Goal: Information Seeking & Learning: Compare options

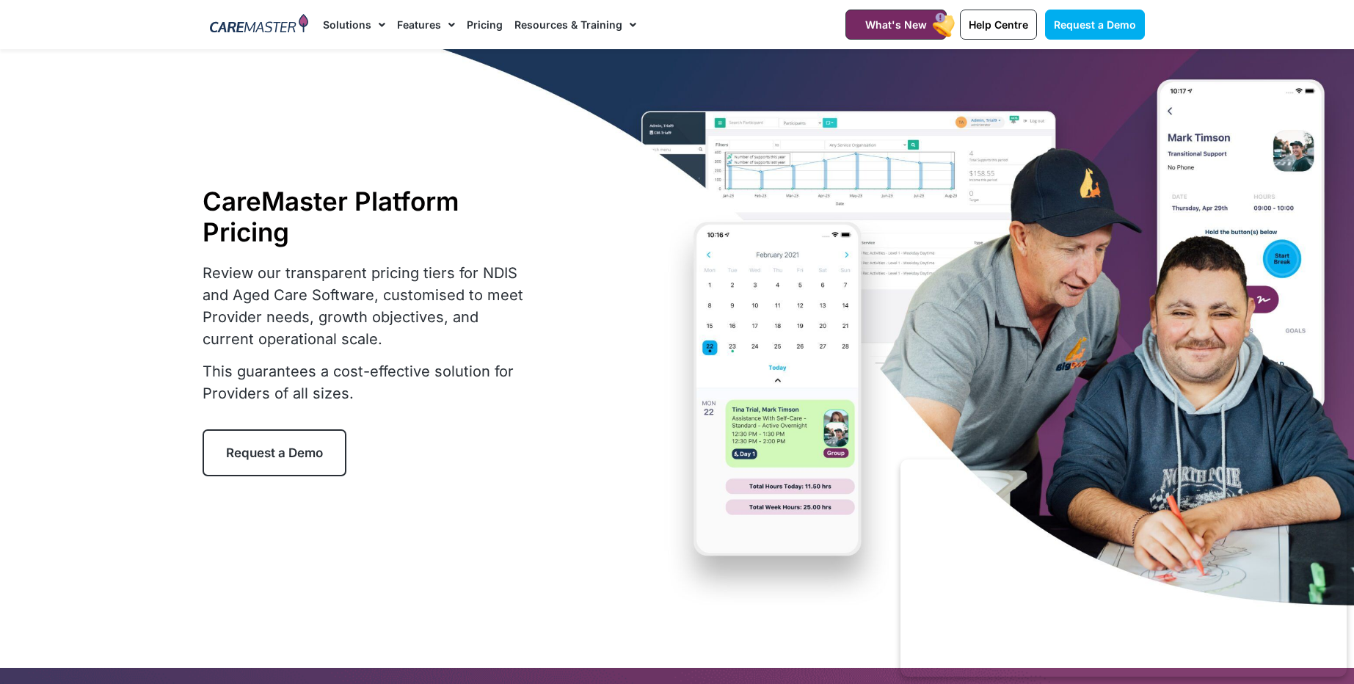
click at [255, 33] on img at bounding box center [259, 25] width 99 height 22
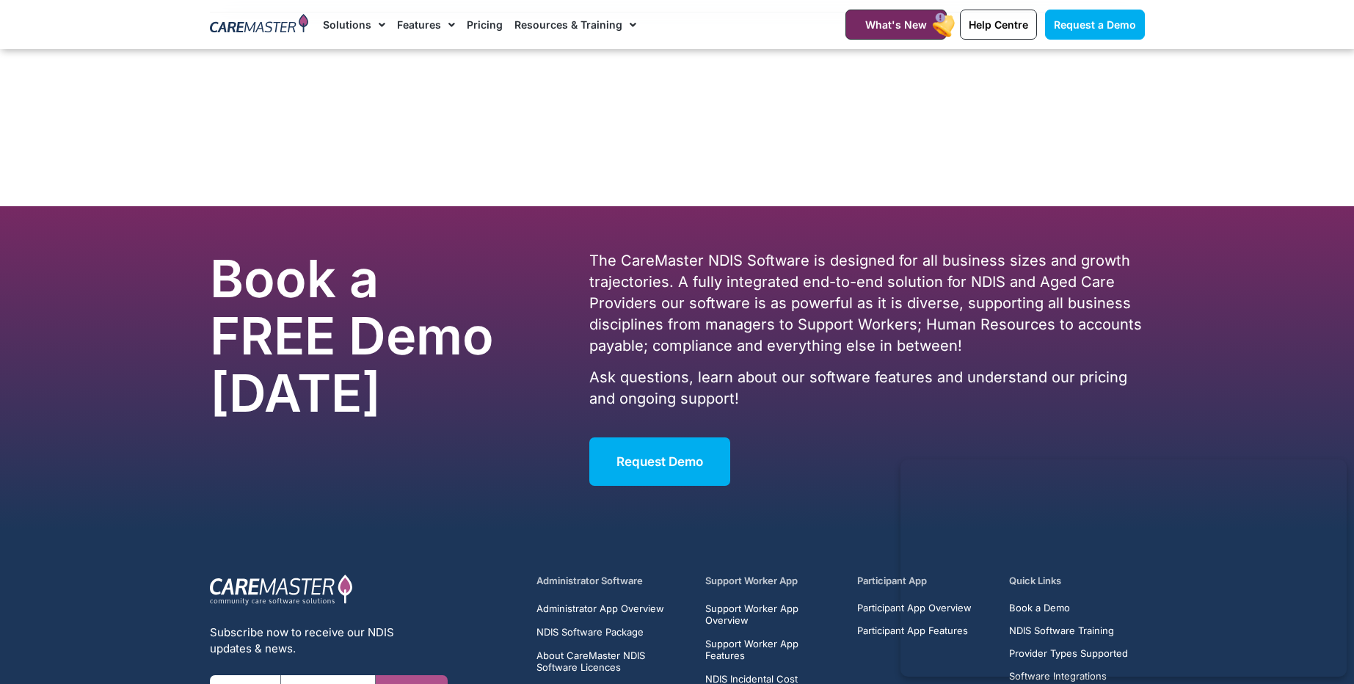
scroll to position [9352, 0]
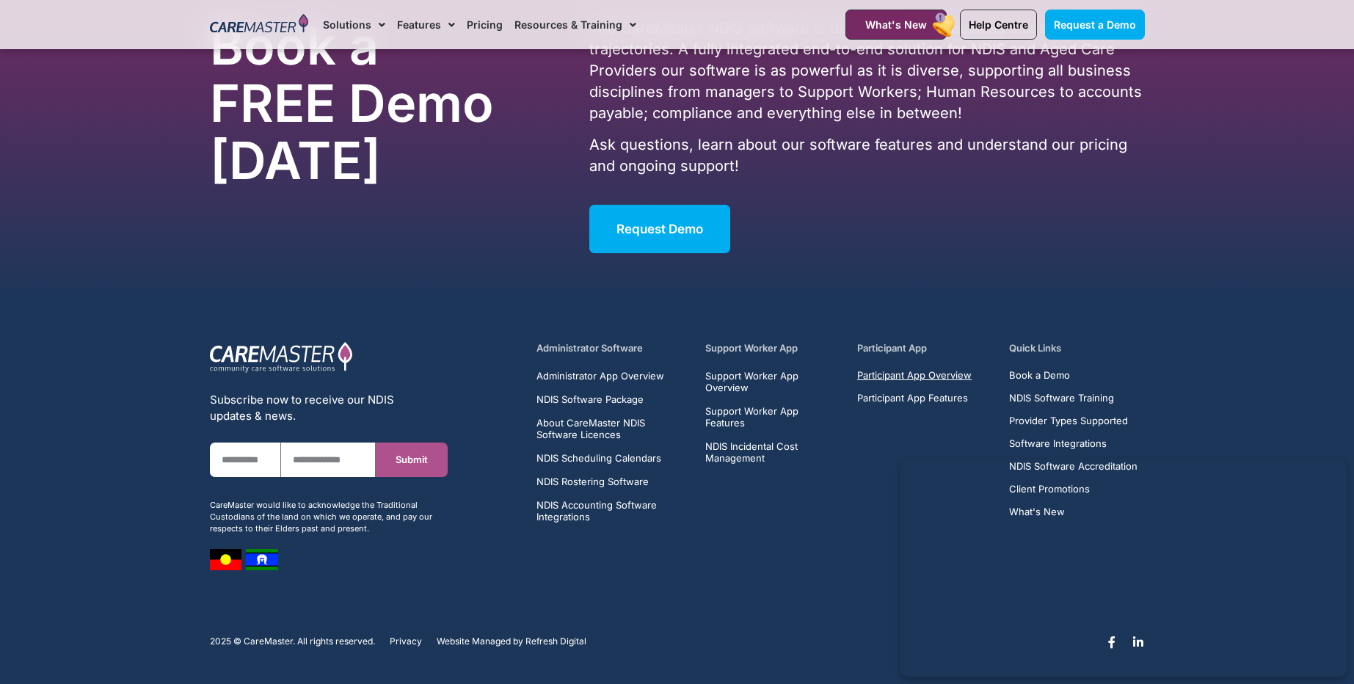
click at [888, 375] on span "Participant App Overview" at bounding box center [914, 375] width 114 height 11
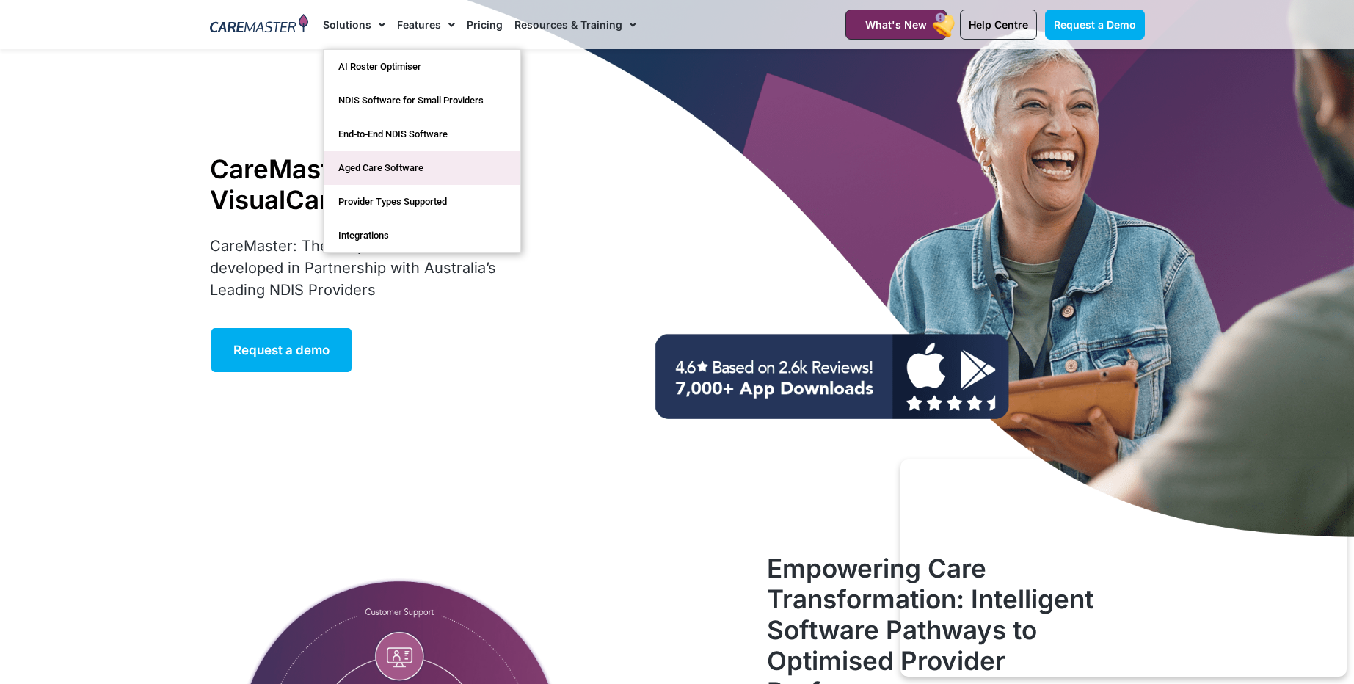
scroll to position [93, 0]
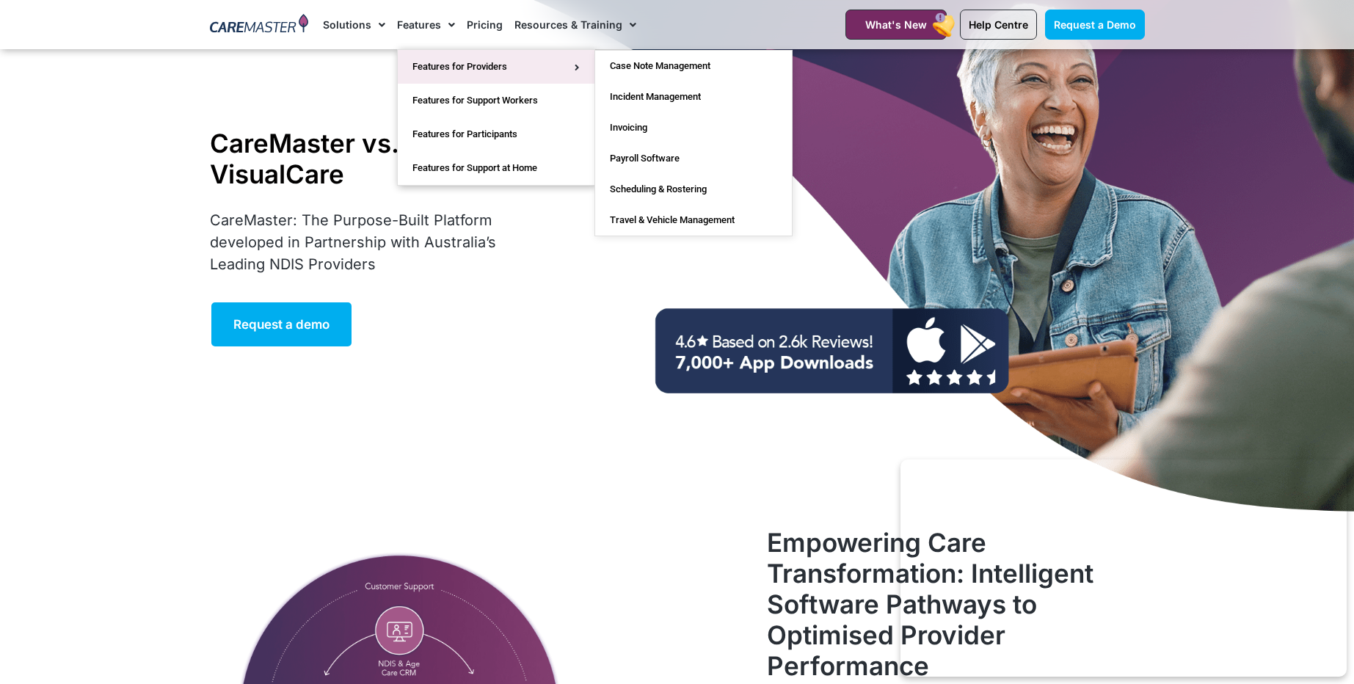
click at [465, 75] on link "Features for Providers" at bounding box center [496, 67] width 197 height 34
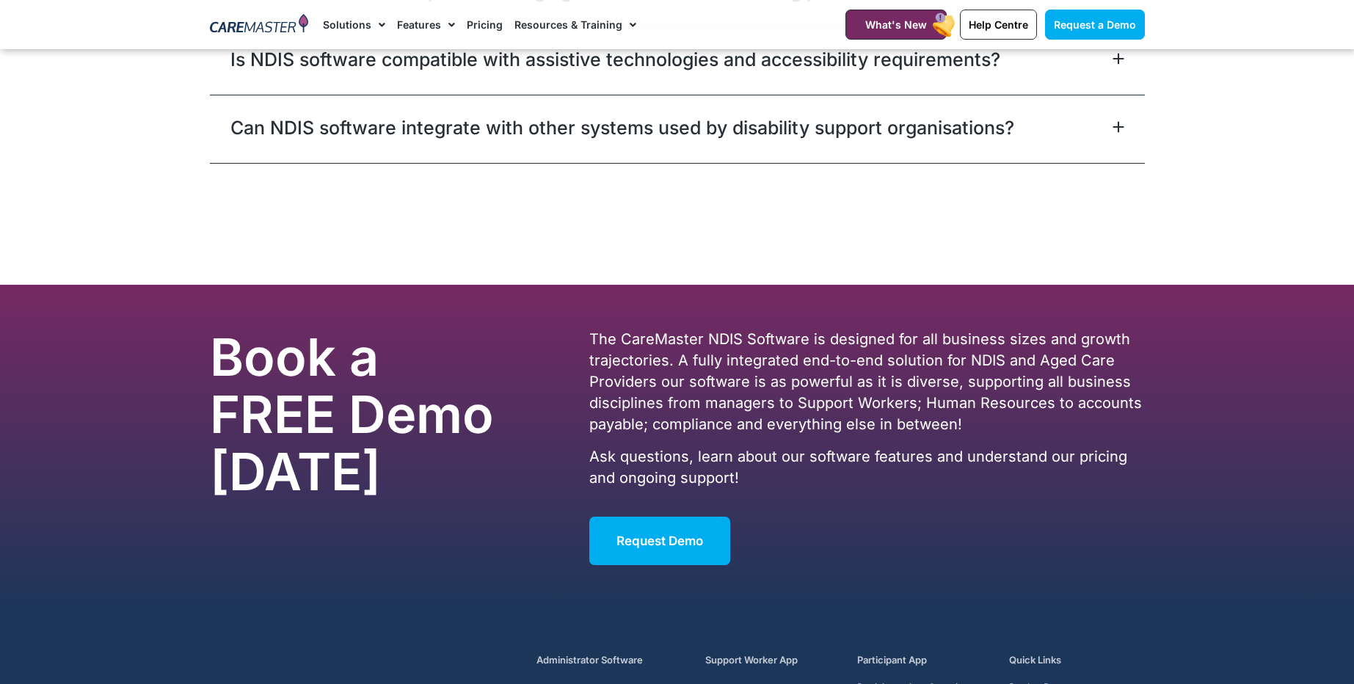
scroll to position [5670, 0]
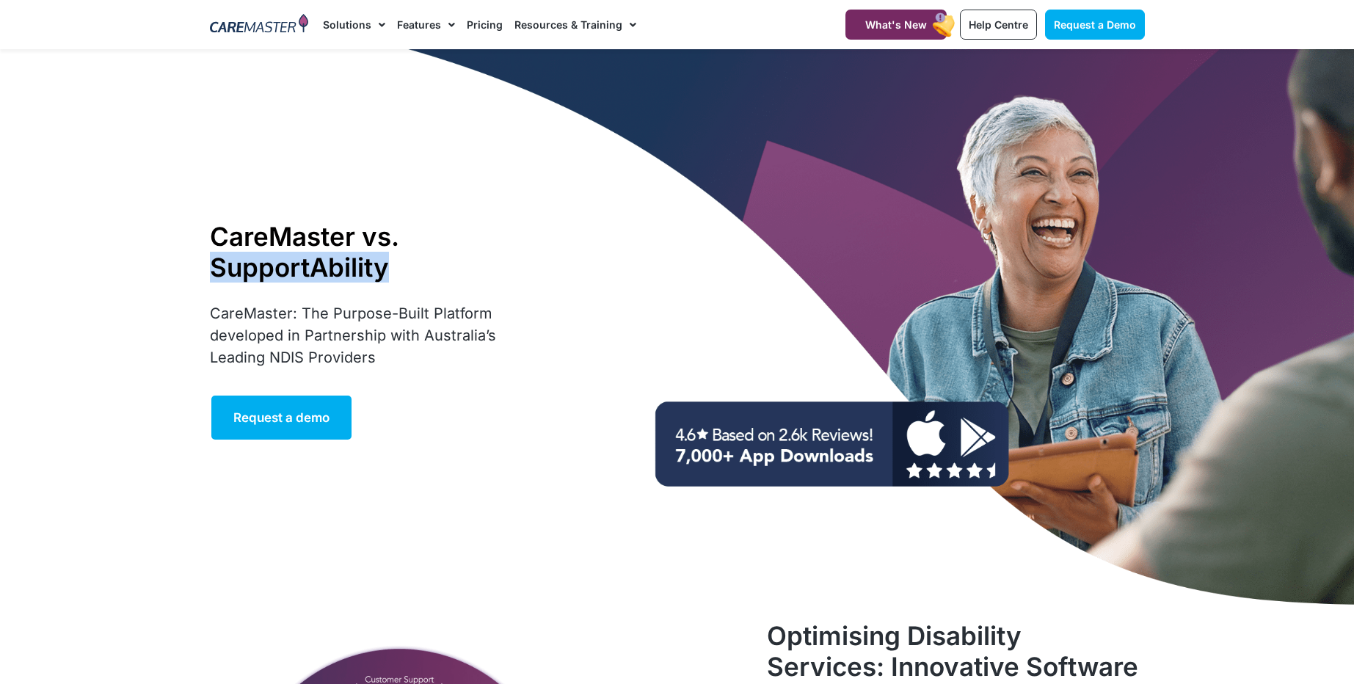
drag, startPoint x: 208, startPoint y: 270, endPoint x: 472, endPoint y: 266, distance: 264.1
click at [472, 266] on h1 "CareMaster vs. SupportAbility" at bounding box center [369, 252] width 318 height 62
copy h1 "SupportAbility"
click at [948, 150] on div "CareMaster vs. SupportAbility CareMaster: The Purpose-Built Platform developed …" at bounding box center [676, 330] width 949 height 563
